Goal: Information Seeking & Learning: Check status

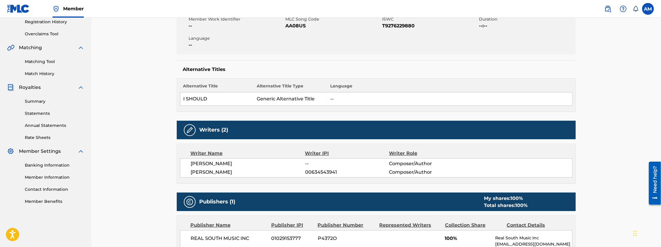
scroll to position [108, 0]
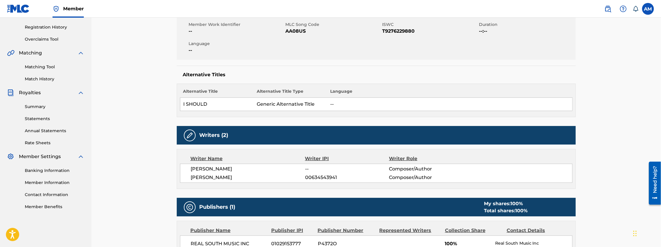
click at [36, 142] on link "Rate Sheets" at bounding box center [55, 143] width 60 height 6
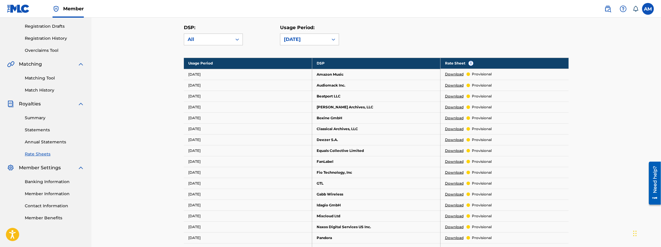
scroll to position [98, 0]
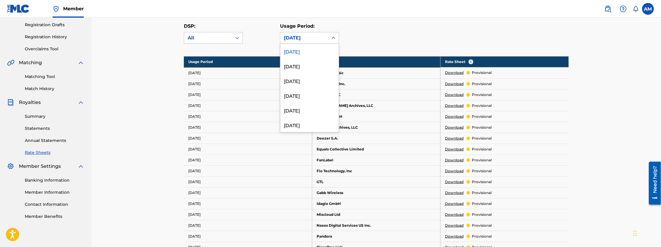
click at [307, 40] on div "[DATE]" at bounding box center [304, 38] width 41 height 7
click at [304, 66] on div "[DATE]" at bounding box center [309, 66] width 58 height 15
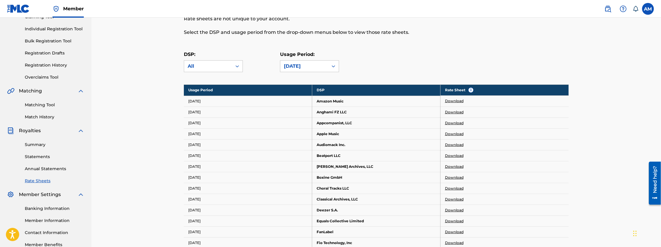
scroll to position [59, 0]
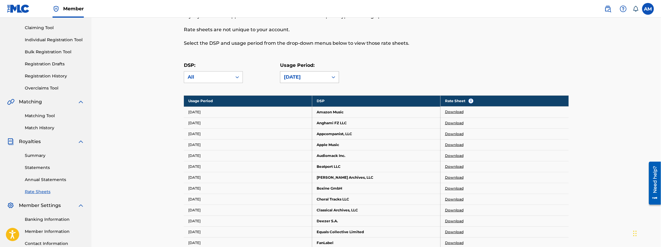
click at [312, 75] on div "[DATE]" at bounding box center [304, 77] width 41 height 7
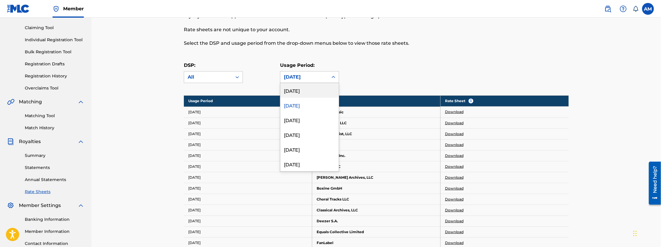
click at [305, 89] on div "[DATE]" at bounding box center [309, 90] width 58 height 15
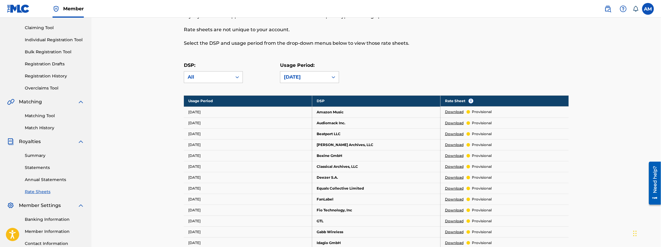
click at [647, 11] on label at bounding box center [648, 9] width 12 height 12
click at [648, 9] on input "AM [PERSON_NAME] [EMAIL_ADDRESS][DOMAIN_NAME] Notification Preferences Profile …" at bounding box center [648, 9] width 0 height 0
click at [591, 85] on p "Log out" at bounding box center [591, 83] width 14 height 5
click at [648, 9] on input "AM [PERSON_NAME] [EMAIL_ADDRESS][DOMAIN_NAME] Notification Preferences Profile …" at bounding box center [648, 9] width 0 height 0
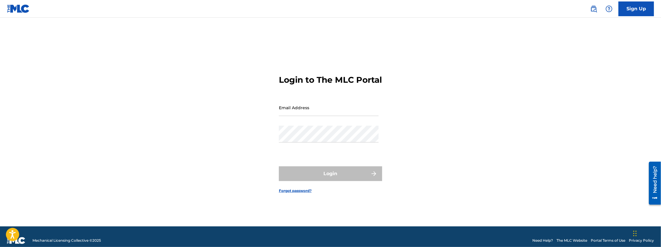
type input "[EMAIL_ADDRESS][DOMAIN_NAME]"
